Goal: Navigation & Orientation: Find specific page/section

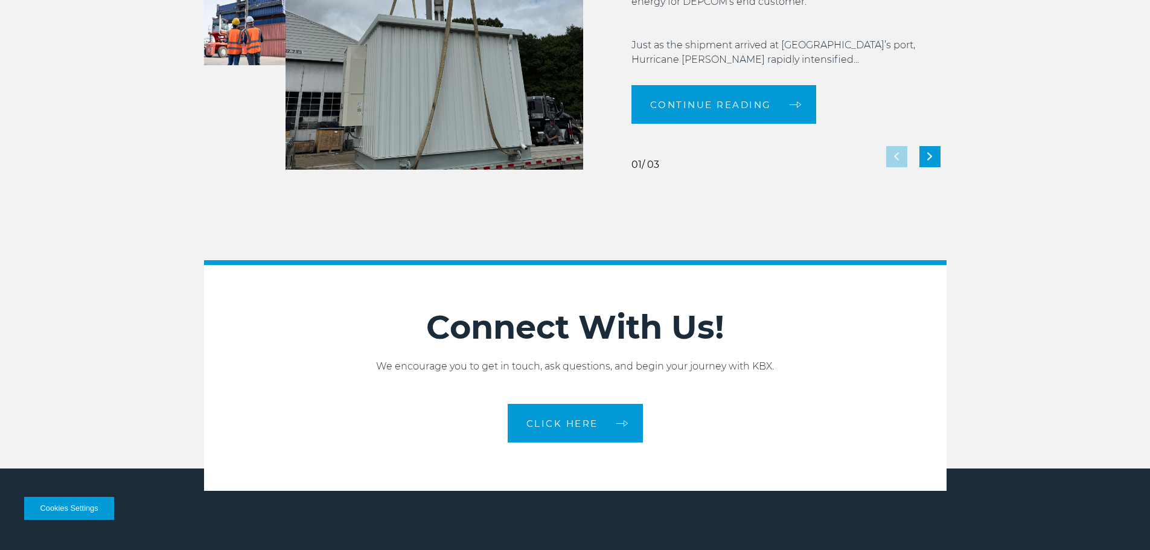
scroll to position [2693, 0]
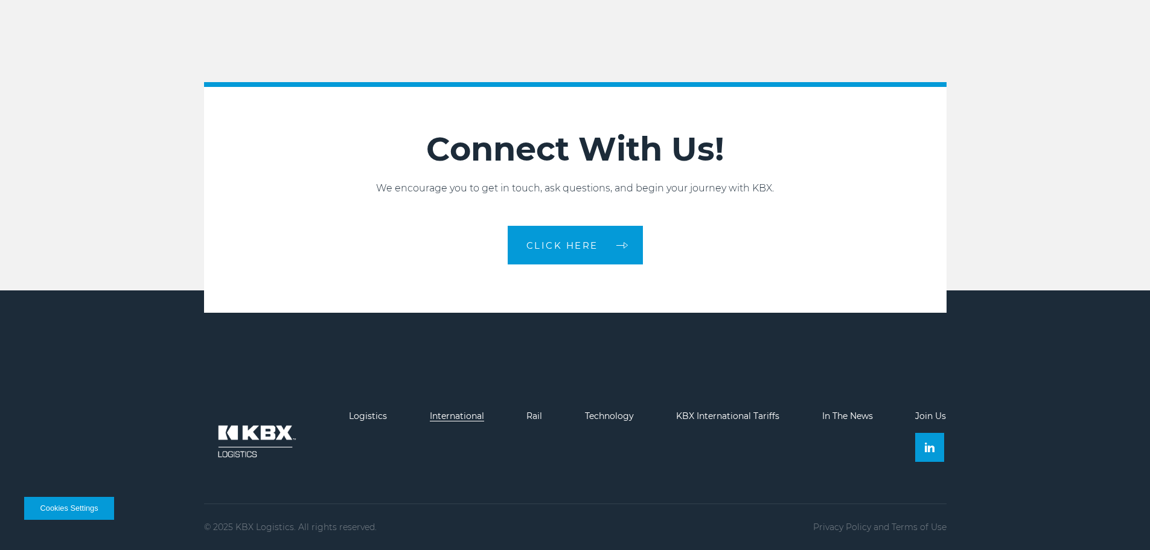
click at [451, 414] on link "International" at bounding box center [457, 415] width 54 height 11
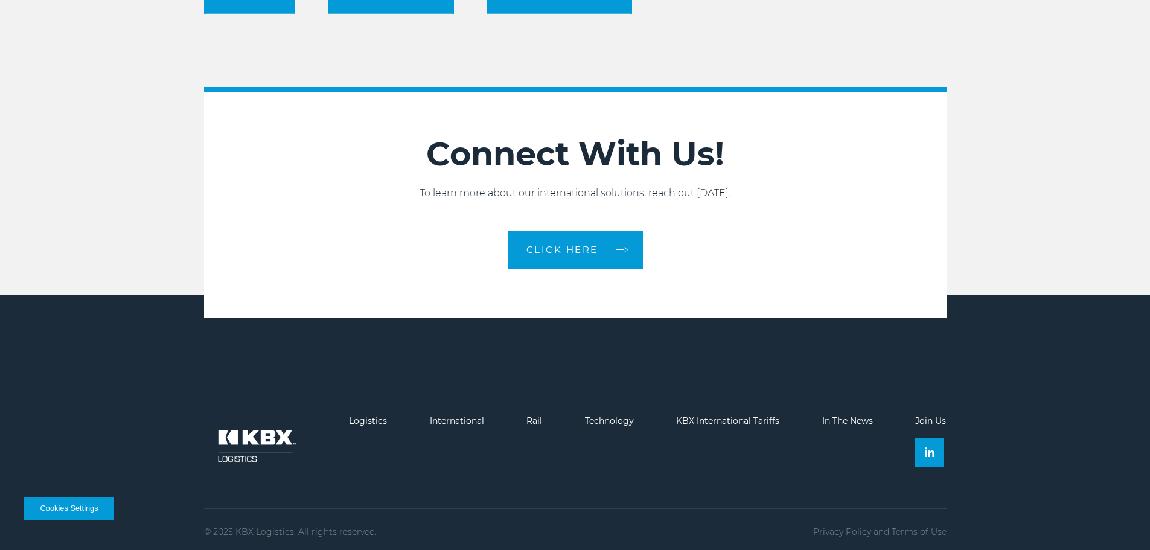
scroll to position [1952, 0]
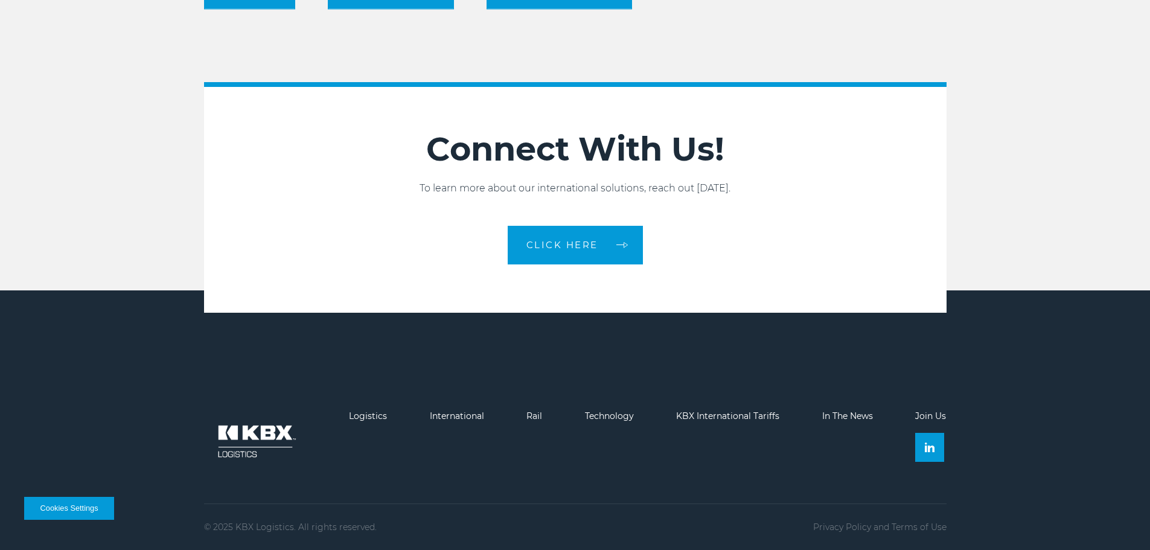
click at [914, 418] on ul "Logistics International Rail Technology KBX International Tariffs In The News J…" at bounding box center [575, 442] width 742 height 62
click at [922, 419] on link "Join Us" at bounding box center [930, 415] width 31 height 11
click at [365, 412] on link "Logistics" at bounding box center [368, 415] width 38 height 11
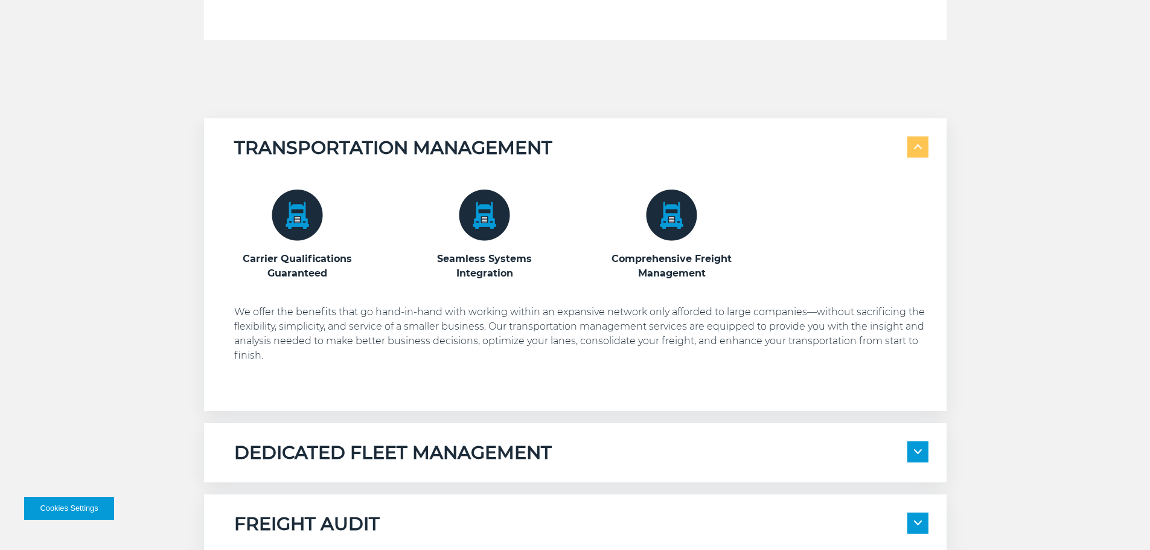
scroll to position [724, 0]
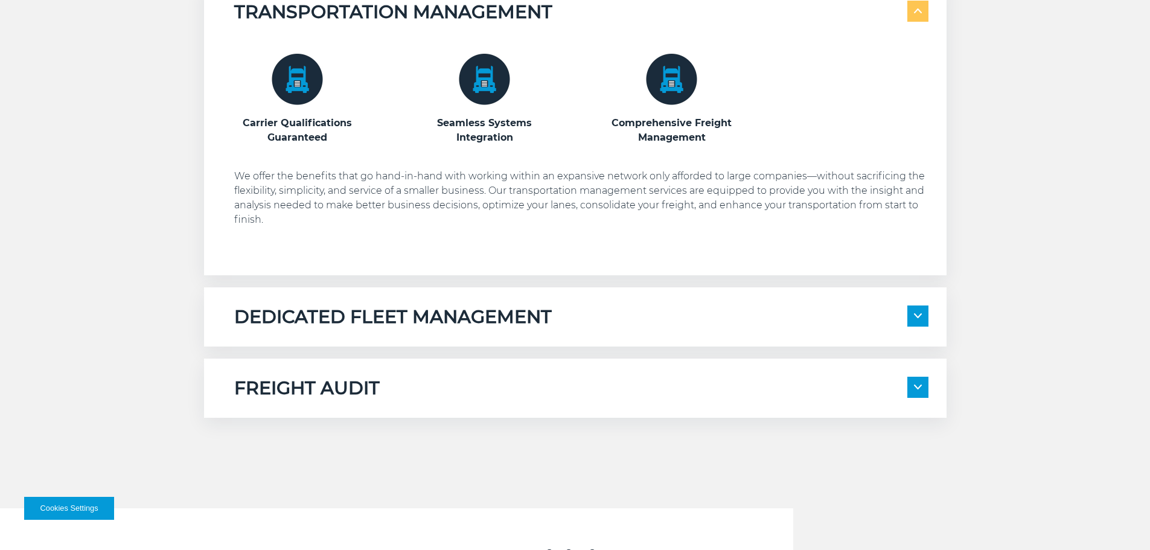
click at [456, 317] on h5 "DEDICATED FLEET MANAGEMENT" at bounding box center [392, 316] width 317 height 23
